Goal: Complete application form

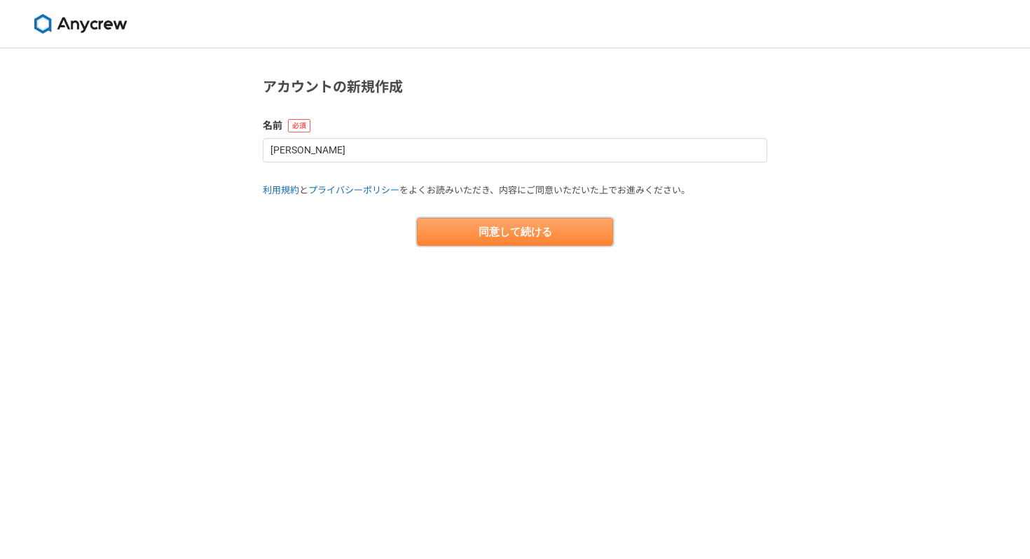
click at [531, 233] on button "同意して続ける" at bounding box center [515, 232] width 196 height 28
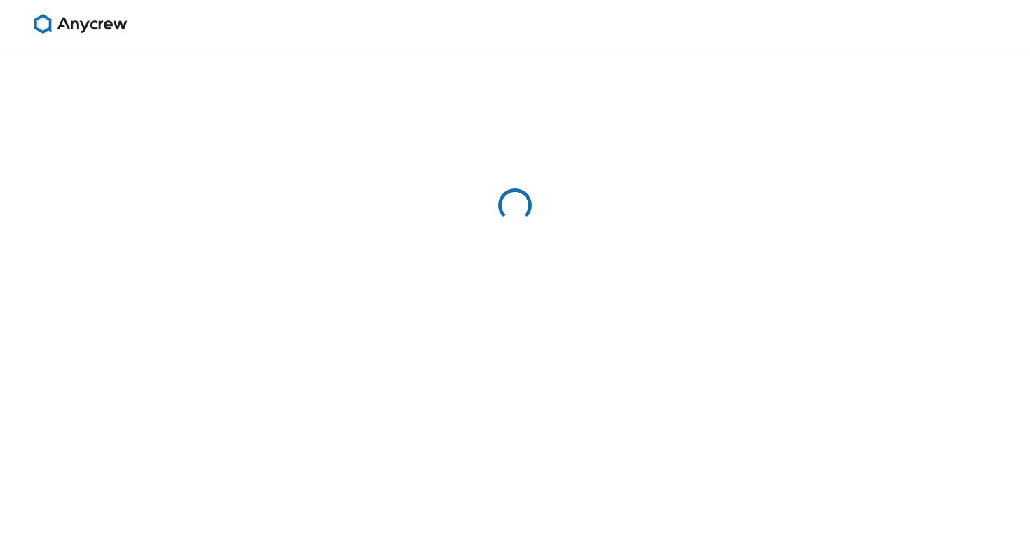
select select "13"
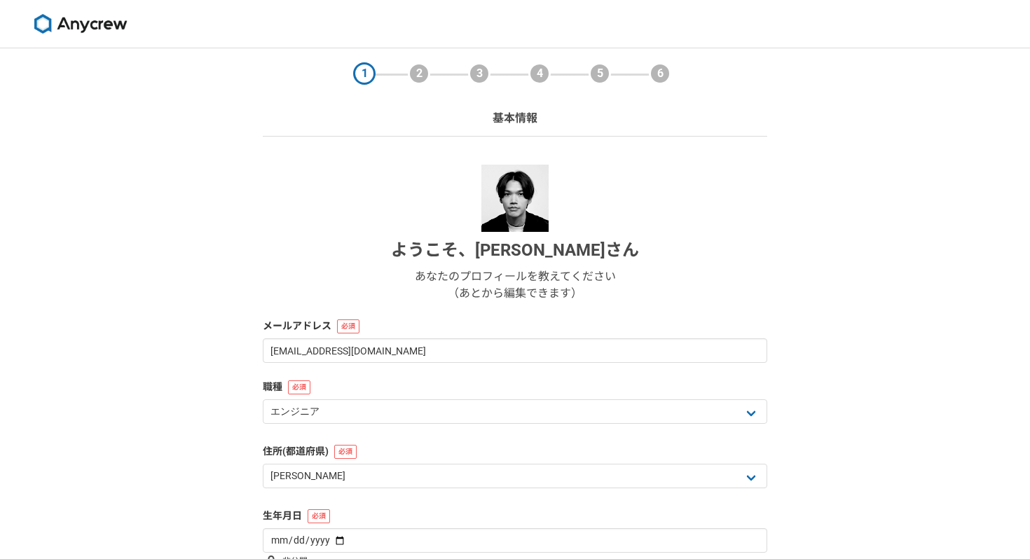
scroll to position [139, 0]
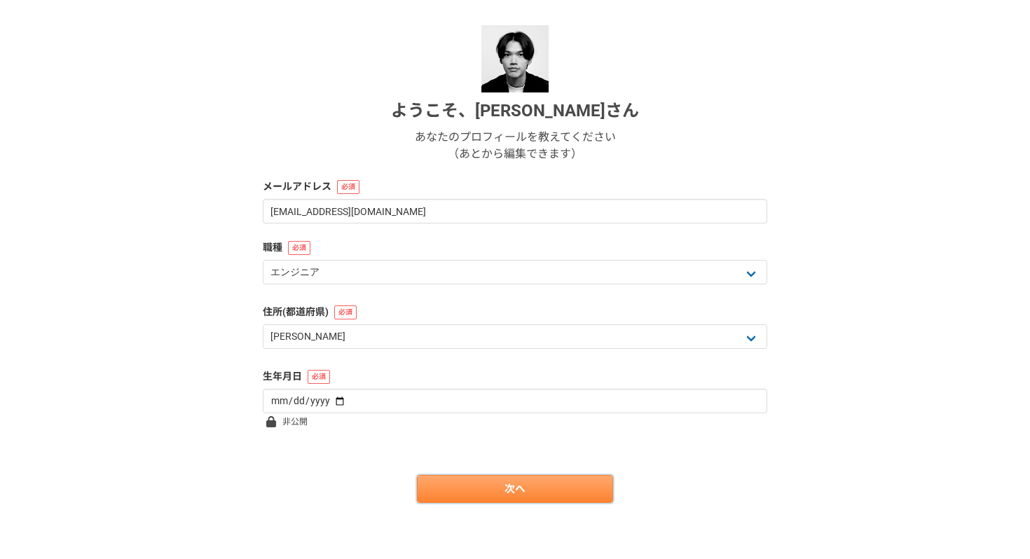
click at [489, 499] on link "次へ" at bounding box center [515, 489] width 196 height 28
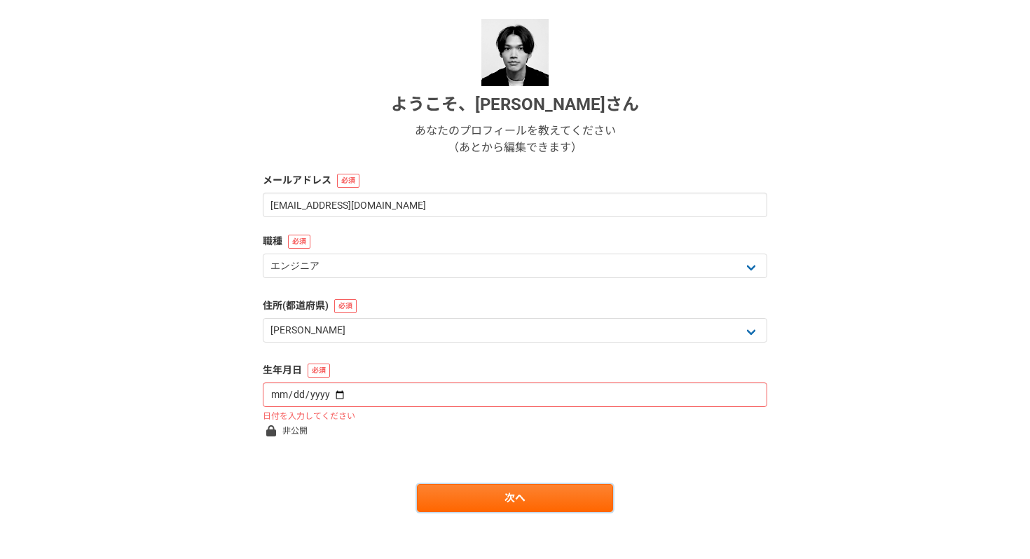
scroll to position [155, 0]
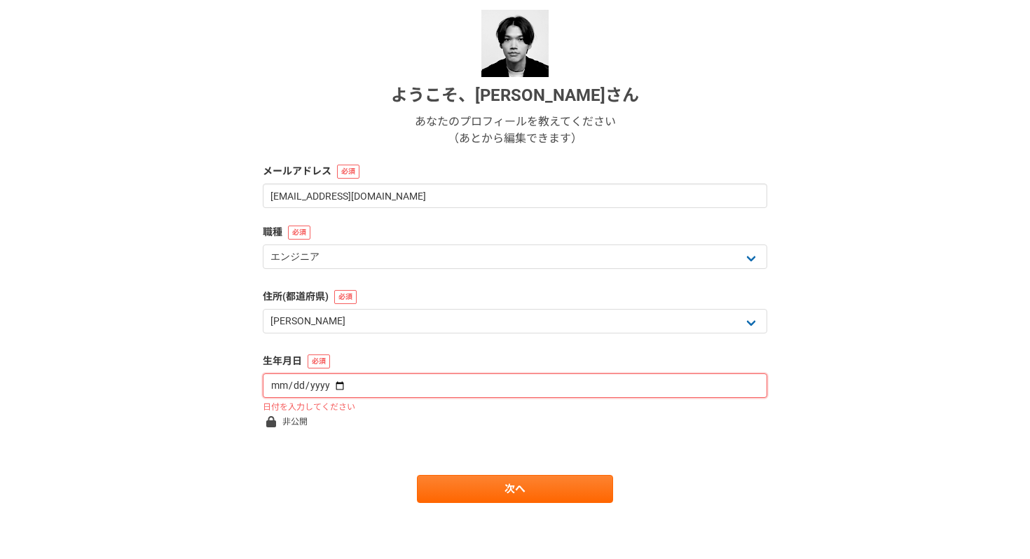
click at [410, 382] on input "date" at bounding box center [515, 385] width 504 height 25
click at [329, 387] on input "date" at bounding box center [515, 385] width 504 height 25
type input "2010-08-03"
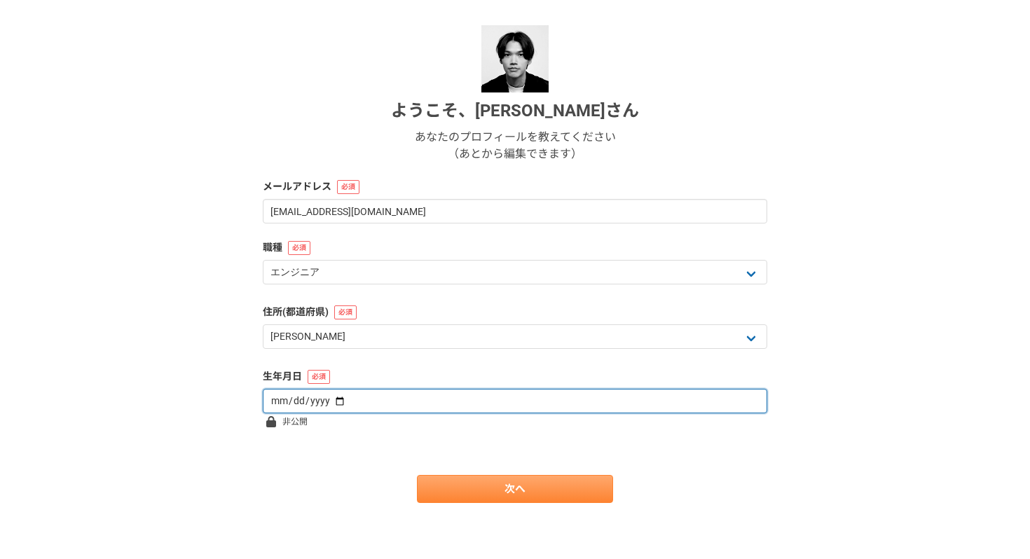
scroll to position [139, 0]
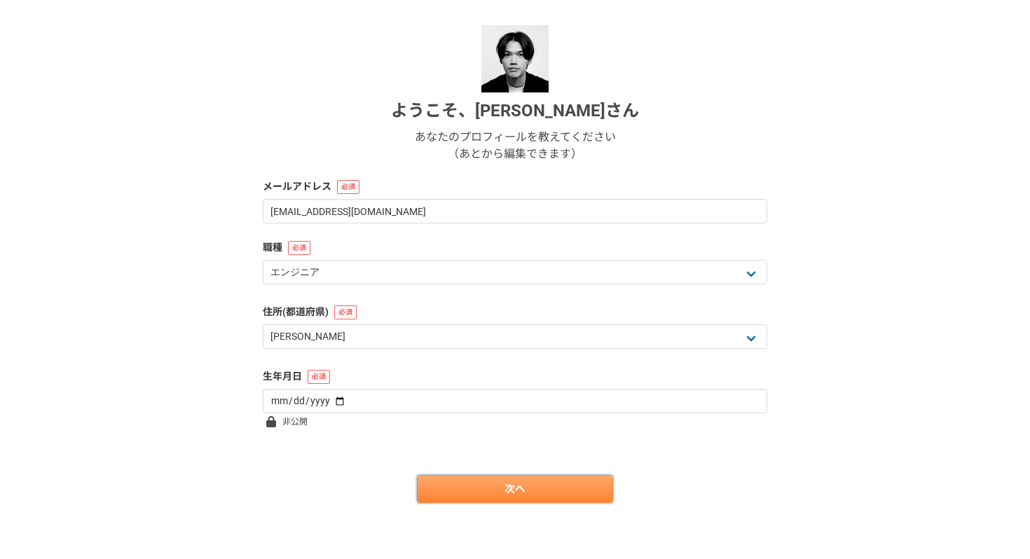
click at [546, 492] on link "次へ" at bounding box center [515, 489] width 196 height 28
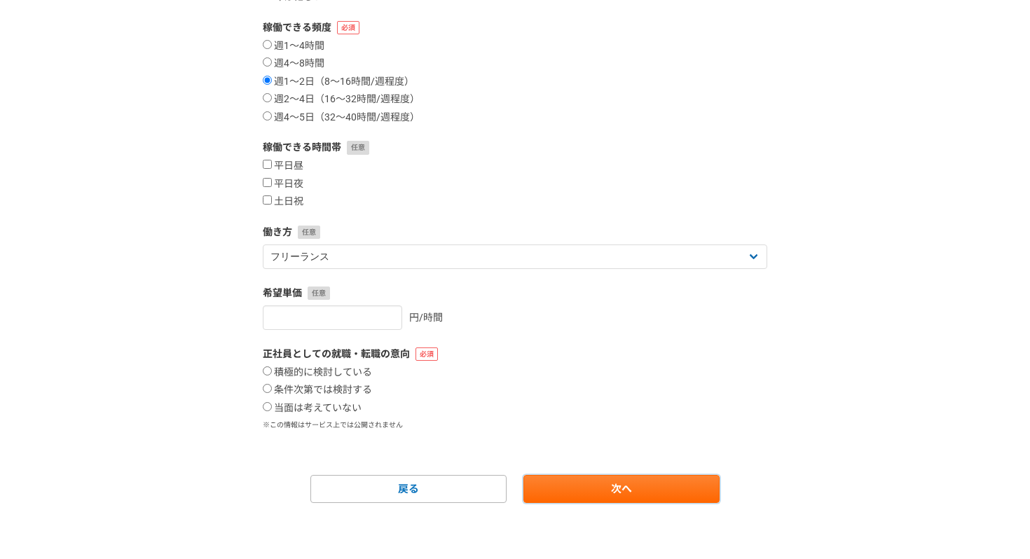
scroll to position [0, 0]
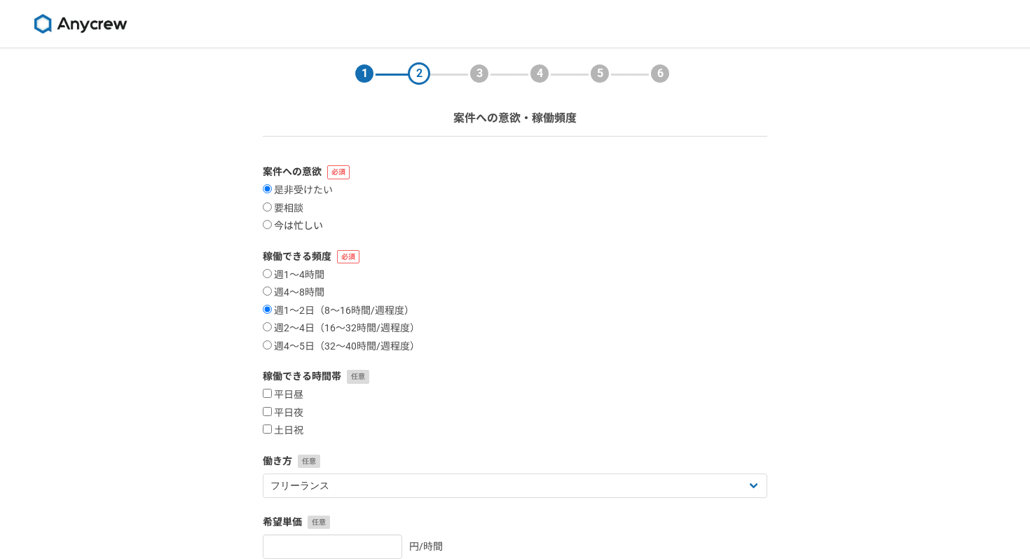
click at [318, 226] on label "今は忙しい" at bounding box center [293, 226] width 60 height 13
click at [272, 226] on input "今は忙しい" at bounding box center [267, 224] width 9 height 9
radio input "true"
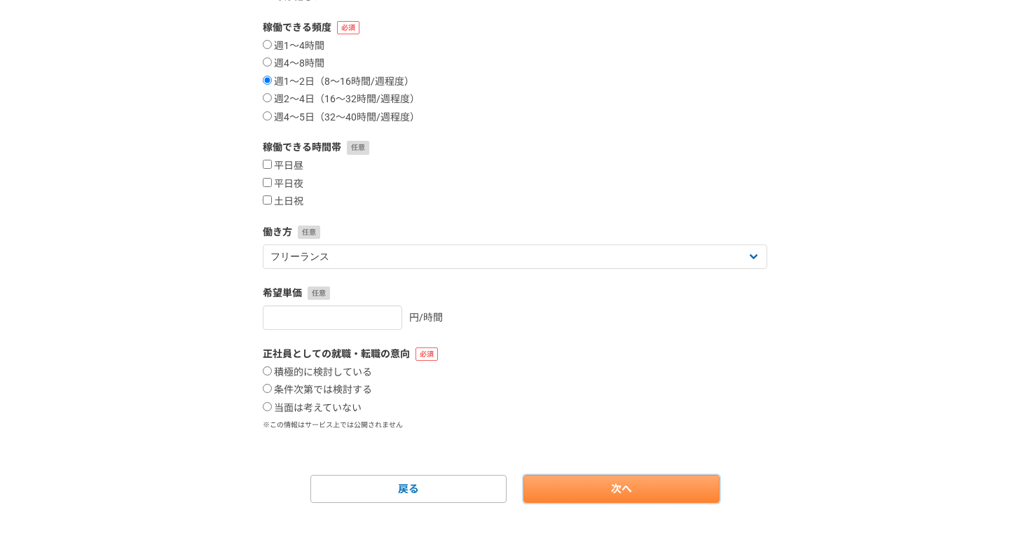
click at [642, 492] on link "次へ" at bounding box center [621, 489] width 196 height 28
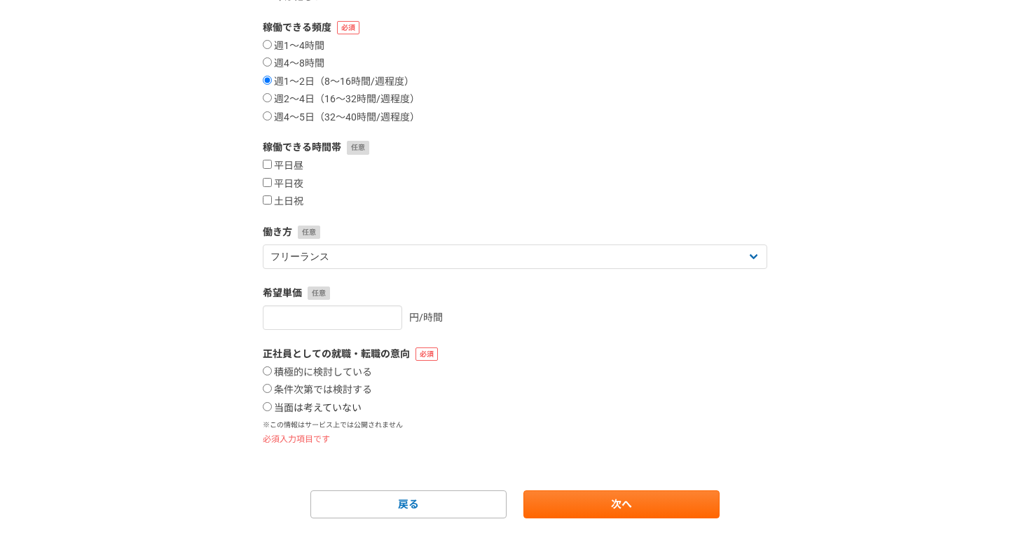
click at [337, 407] on label "当面は考えていない" at bounding box center [312, 408] width 99 height 13
click at [272, 407] on input "当面は考えていない" at bounding box center [267, 406] width 9 height 9
radio input "true"
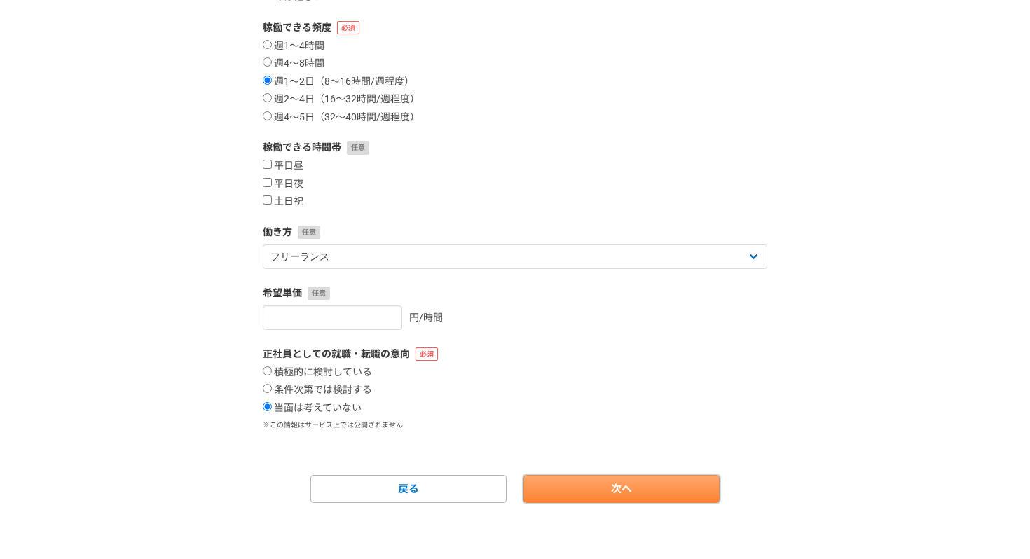
click at [614, 478] on link "次へ" at bounding box center [621, 489] width 196 height 28
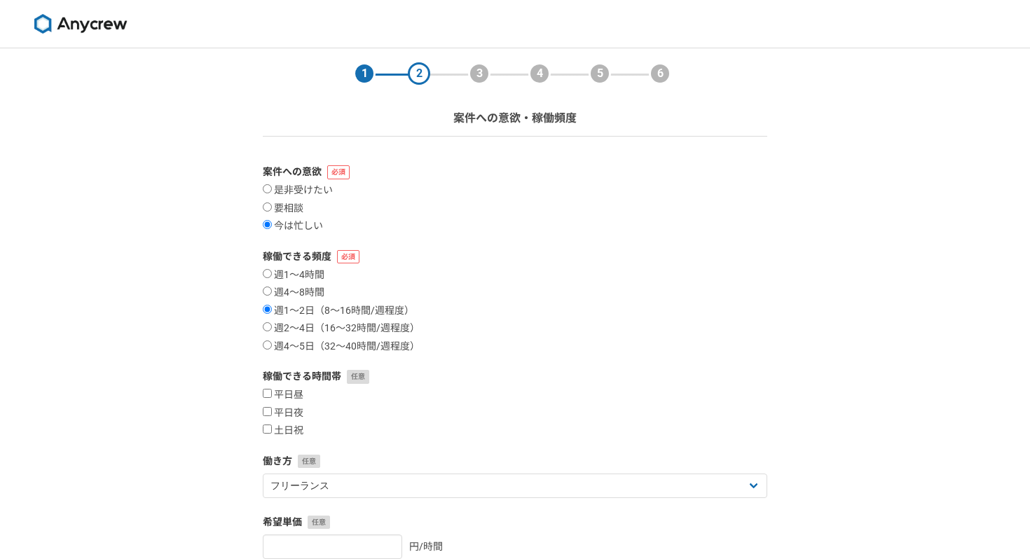
select select
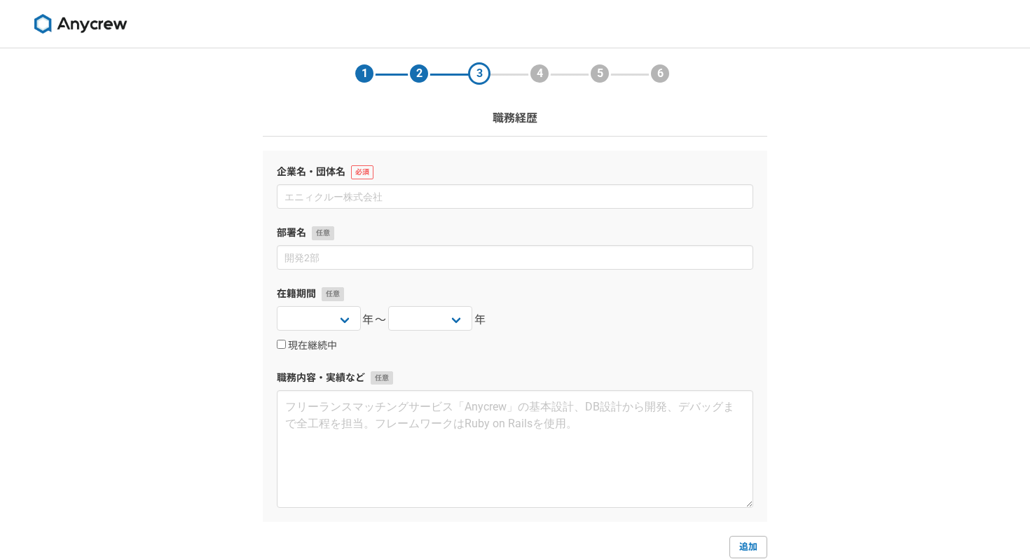
scroll to position [128, 0]
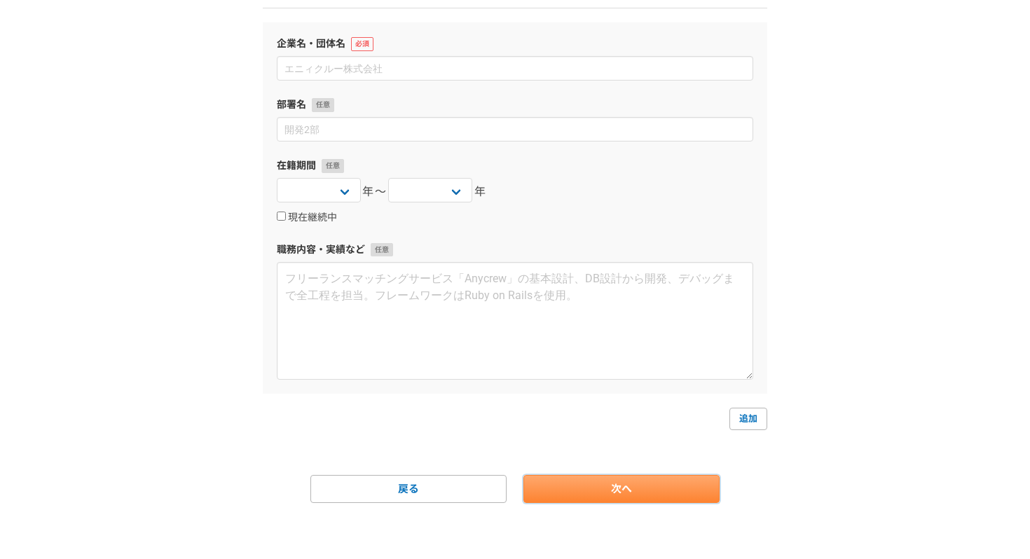
click at [639, 484] on link "次へ" at bounding box center [621, 489] width 196 height 28
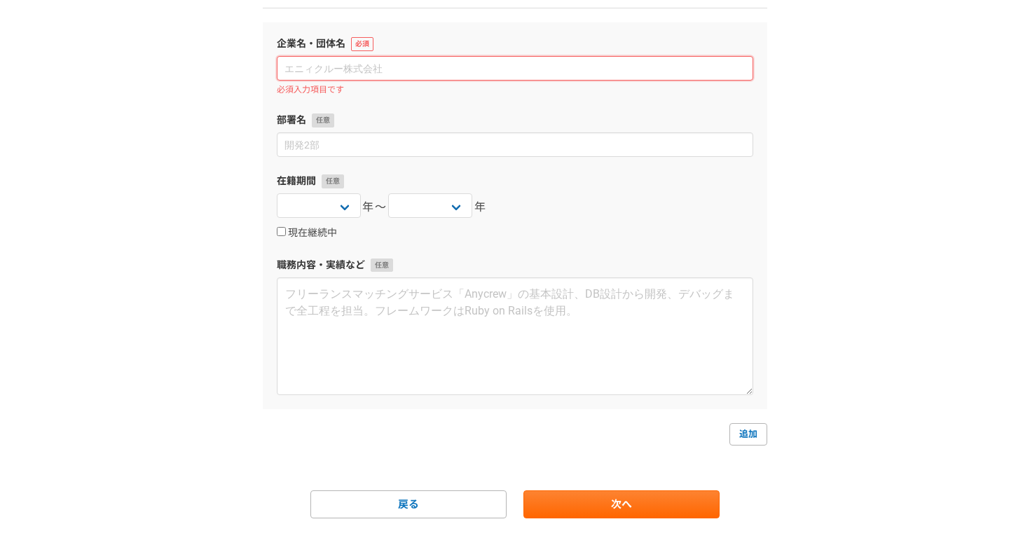
click at [499, 69] on input at bounding box center [515, 68] width 476 height 25
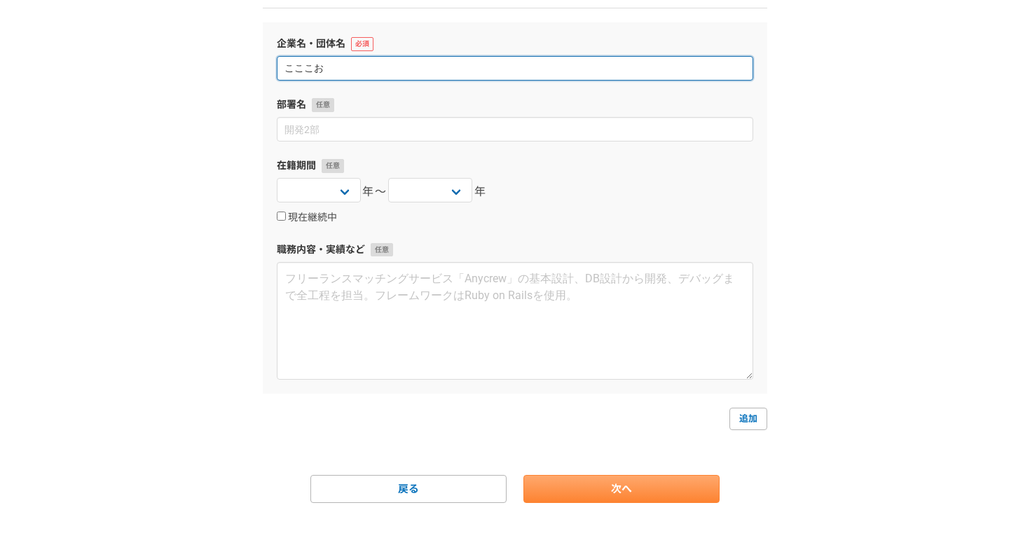
type input "こここお"
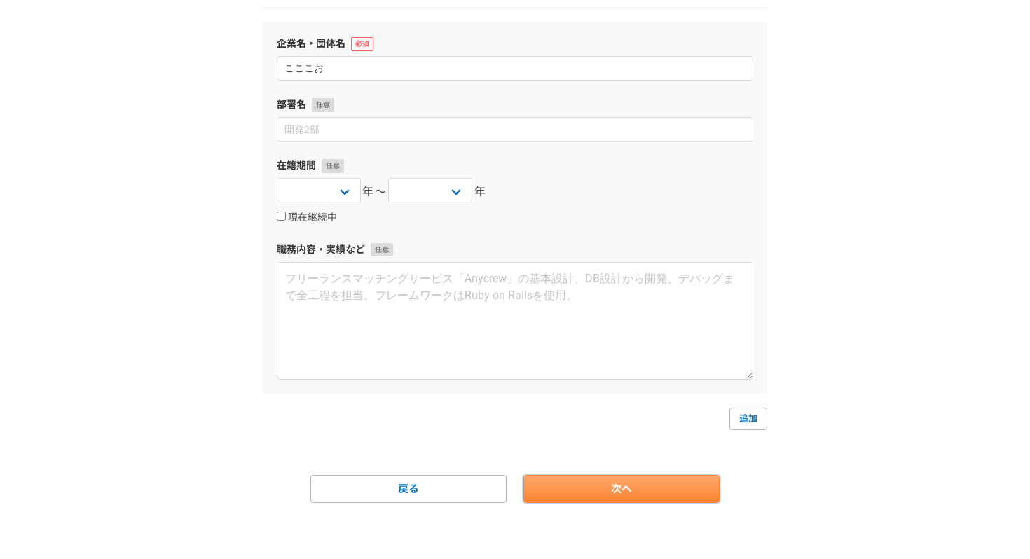
click at [598, 487] on link "次へ" at bounding box center [621, 489] width 196 height 28
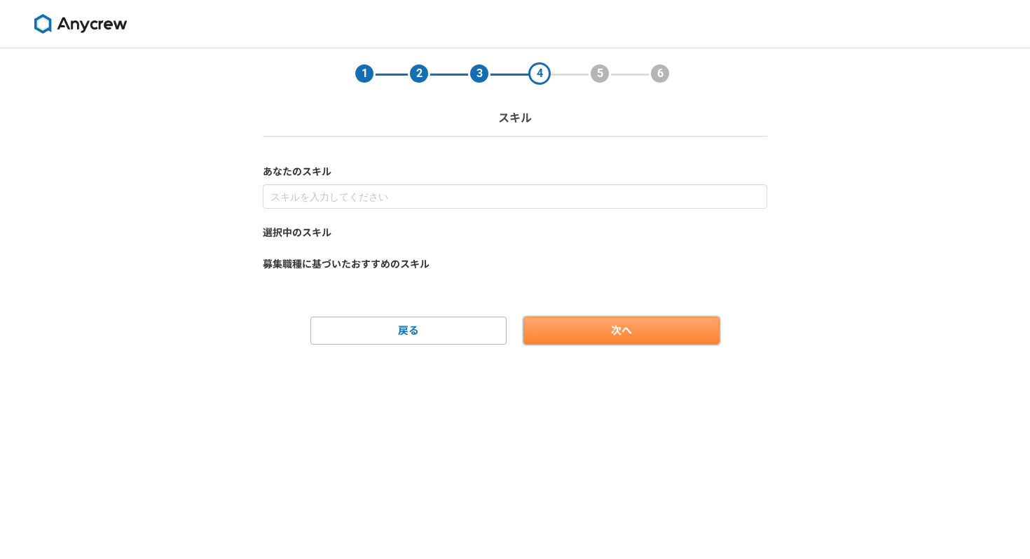
scroll to position [0, 0]
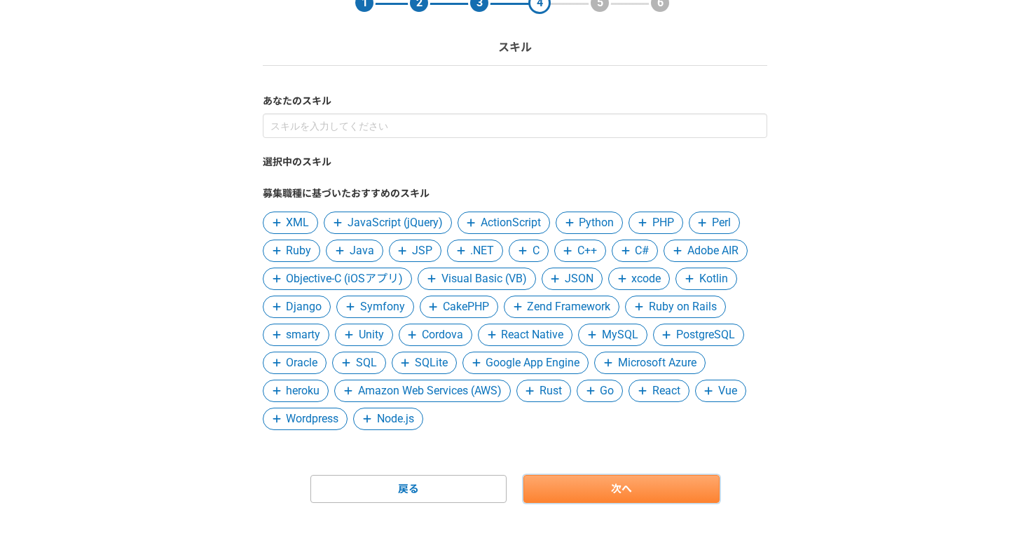
click at [598, 488] on link "次へ" at bounding box center [621, 489] width 196 height 28
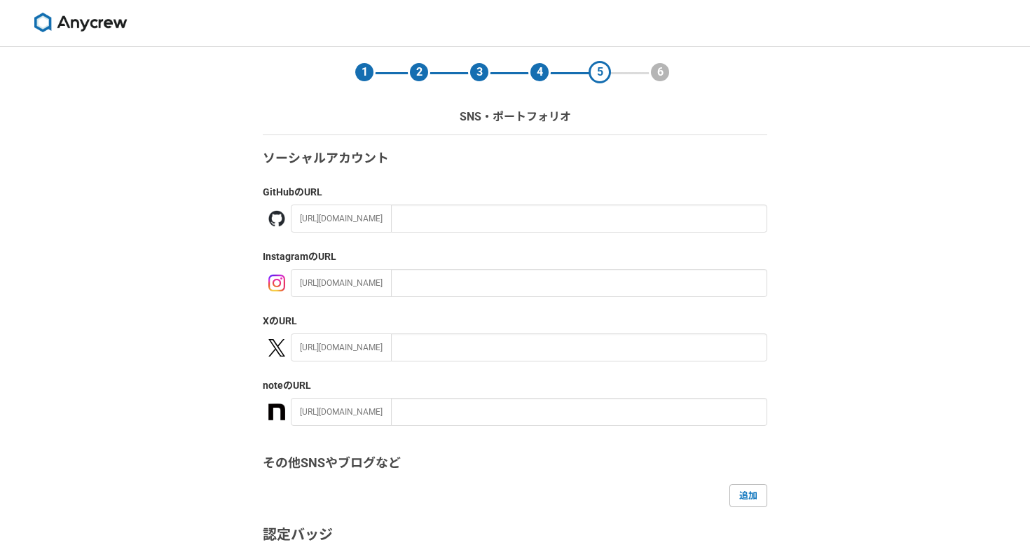
scroll to position [212, 0]
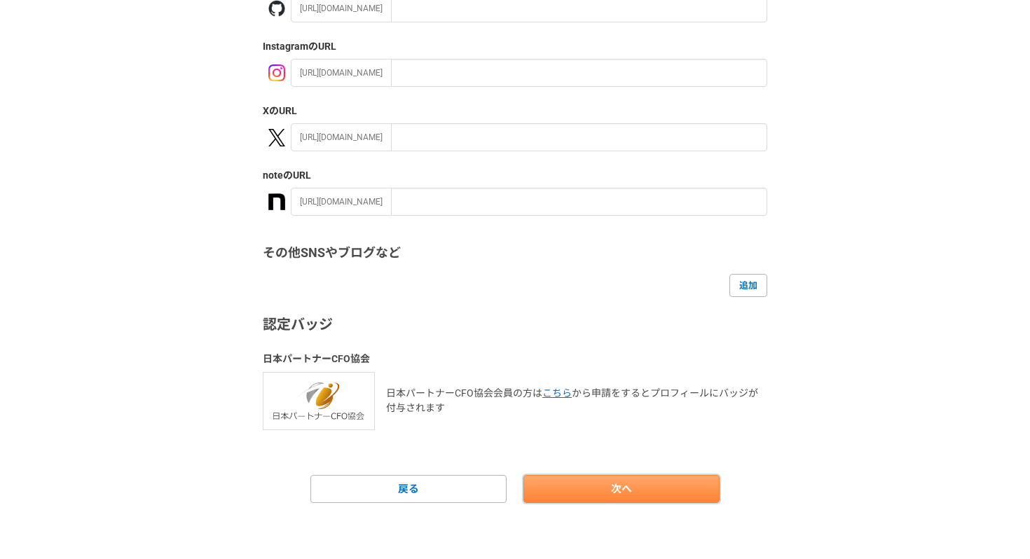
click at [593, 499] on link "次へ" at bounding box center [621, 489] width 196 height 28
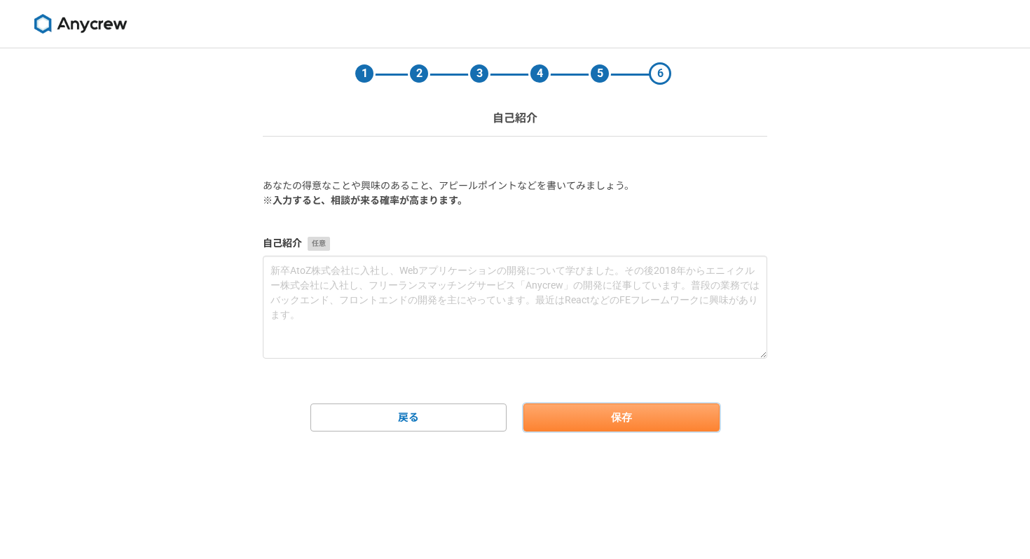
click at [592, 408] on button "保存" at bounding box center [621, 417] width 196 height 28
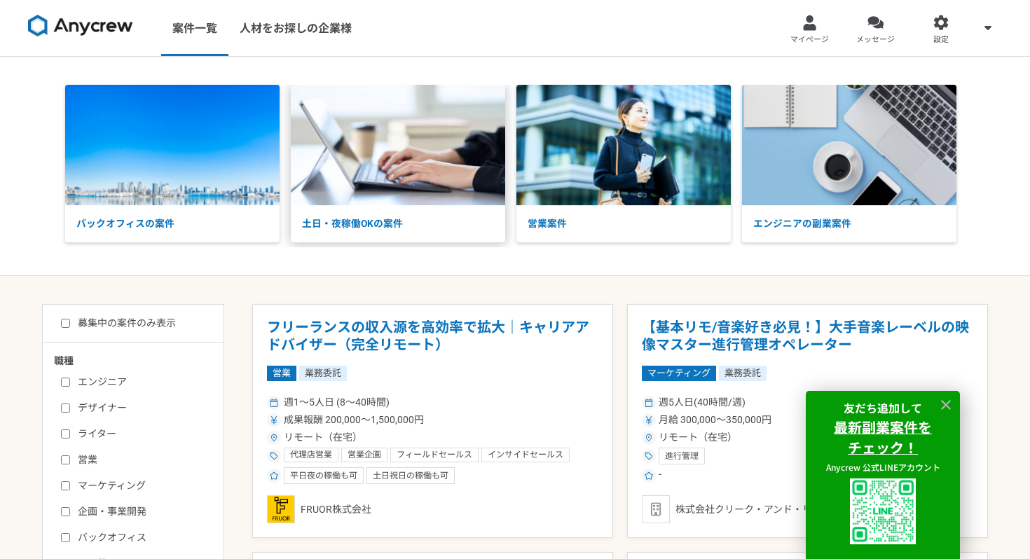
click at [312, 34] on link "人材をお探しの企業様" at bounding box center [295, 28] width 134 height 56
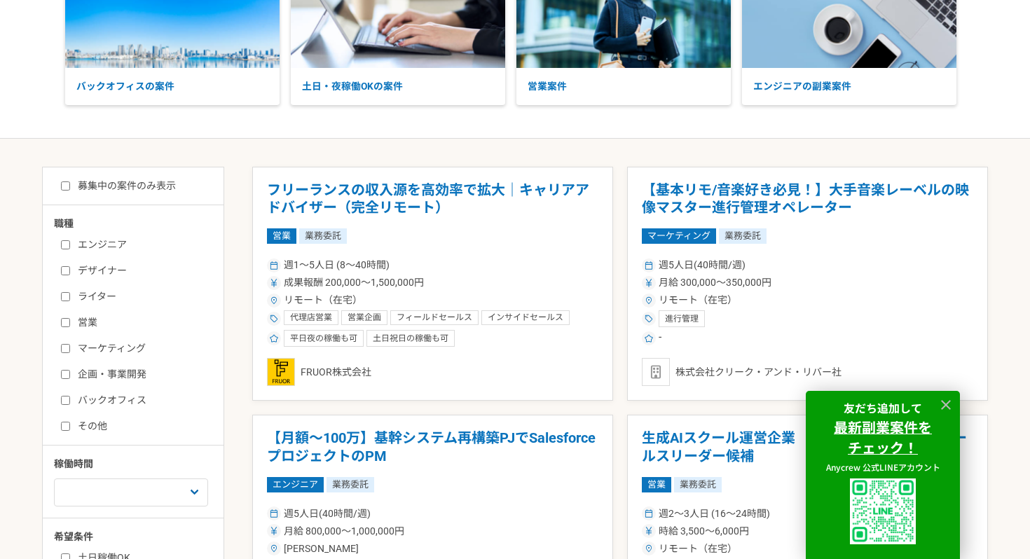
scroll to position [249, 0]
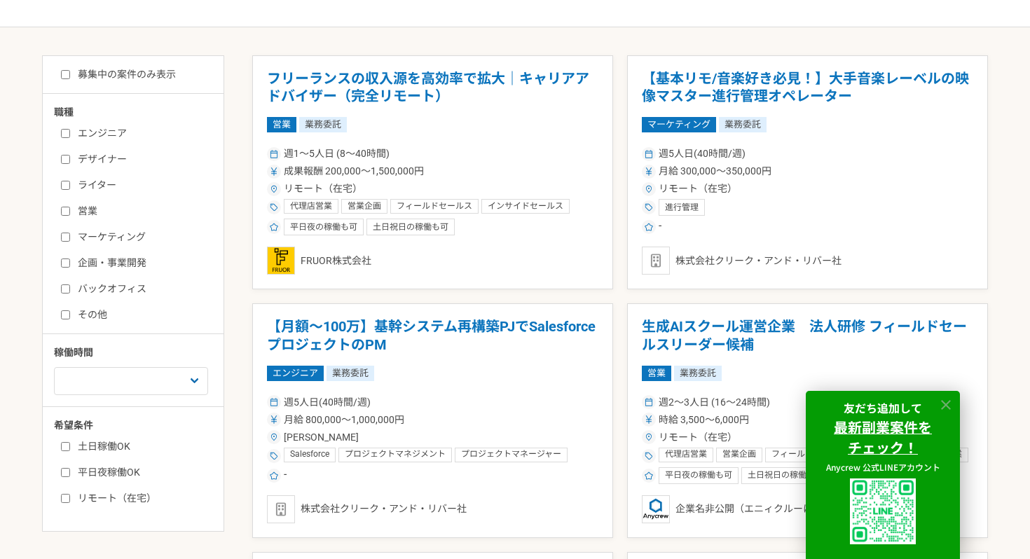
click at [943, 403] on icon at bounding box center [946, 405] width 16 height 16
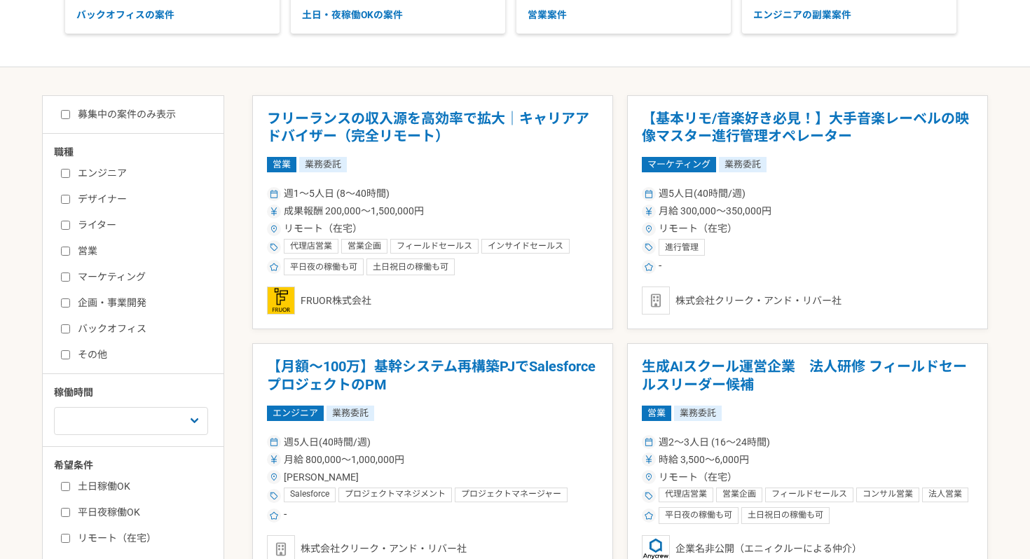
scroll to position [0, 0]
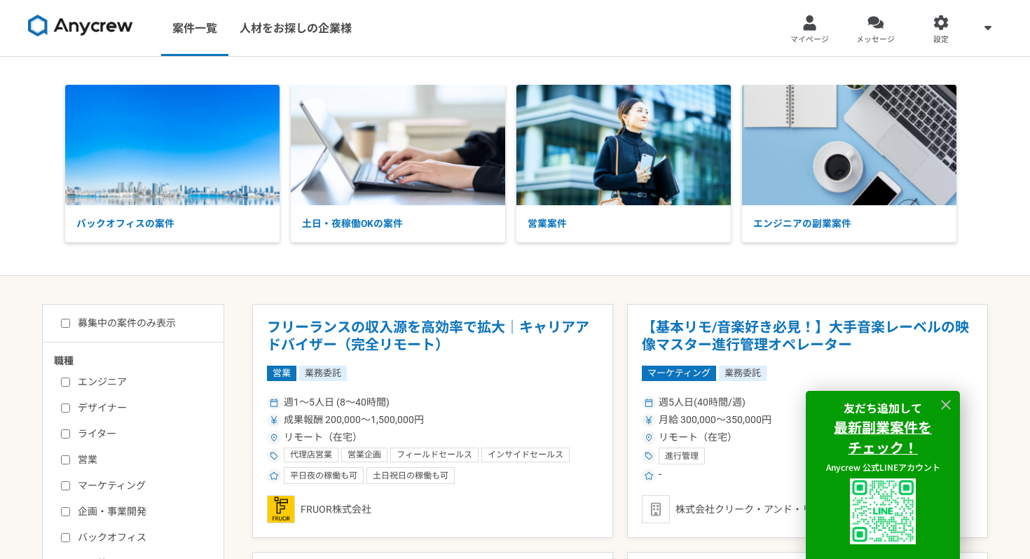
click at [591, 29] on nav "案件一覧 人材をお探しの企業様 マイページ メッセージ 設定" at bounding box center [515, 28] width 1030 height 56
